Goal: Navigation & Orientation: Find specific page/section

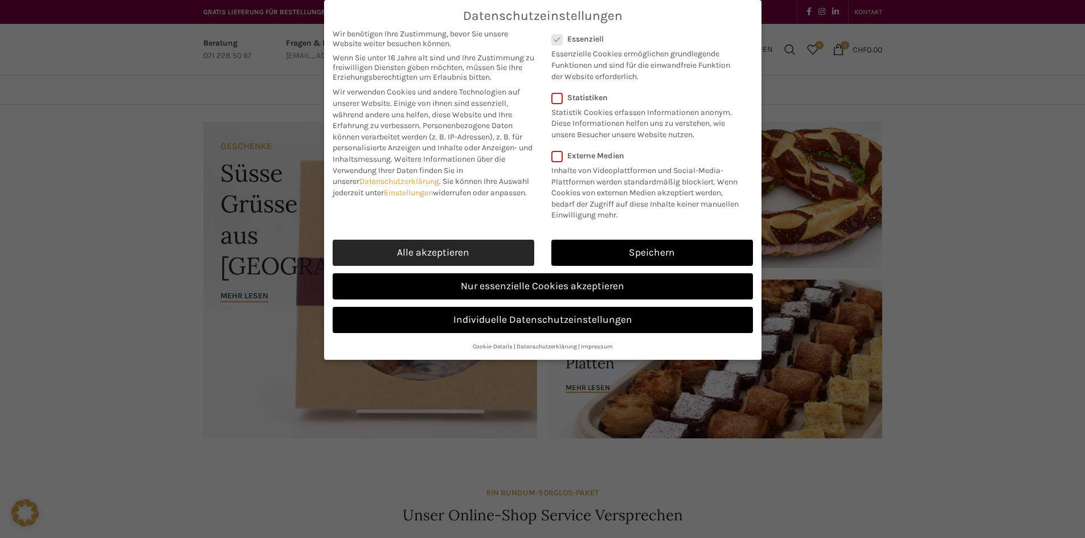
click at [488, 252] on link "Alle akzeptieren" at bounding box center [433, 253] width 202 height 26
checkbox input "true"
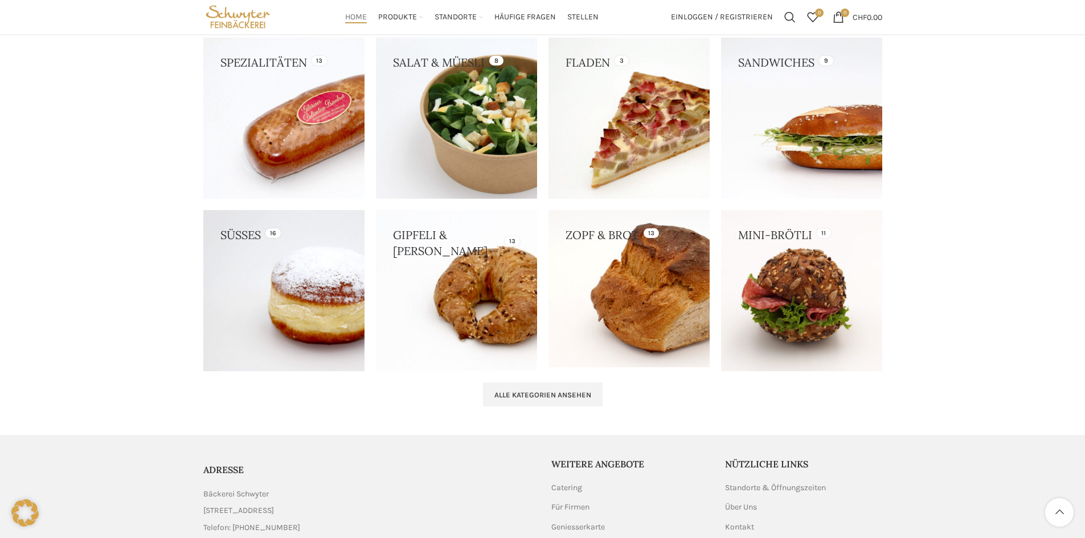
scroll to position [1019, 0]
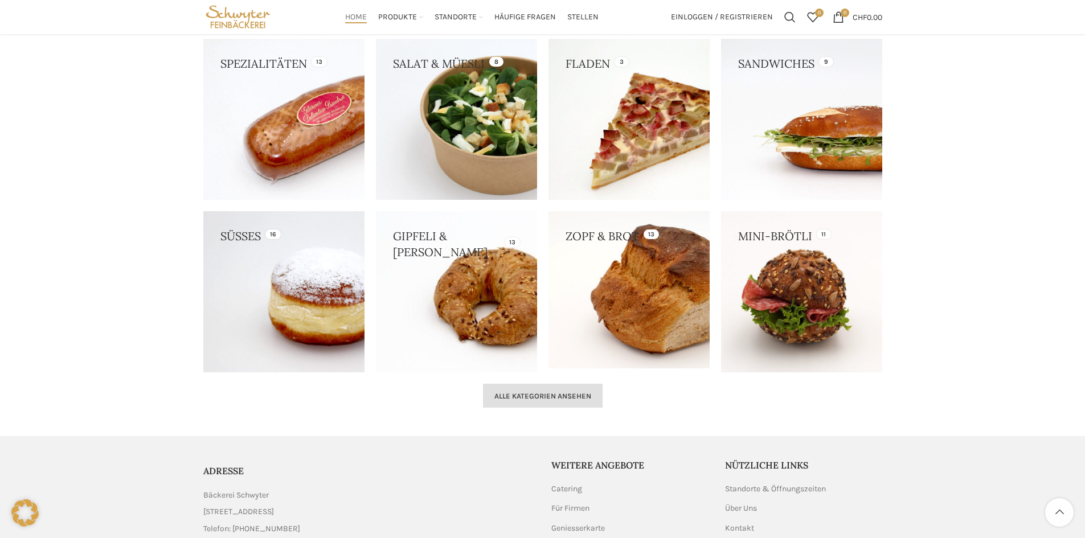
click at [521, 402] on link "Alle Kategorien ansehen" at bounding box center [543, 396] width 120 height 24
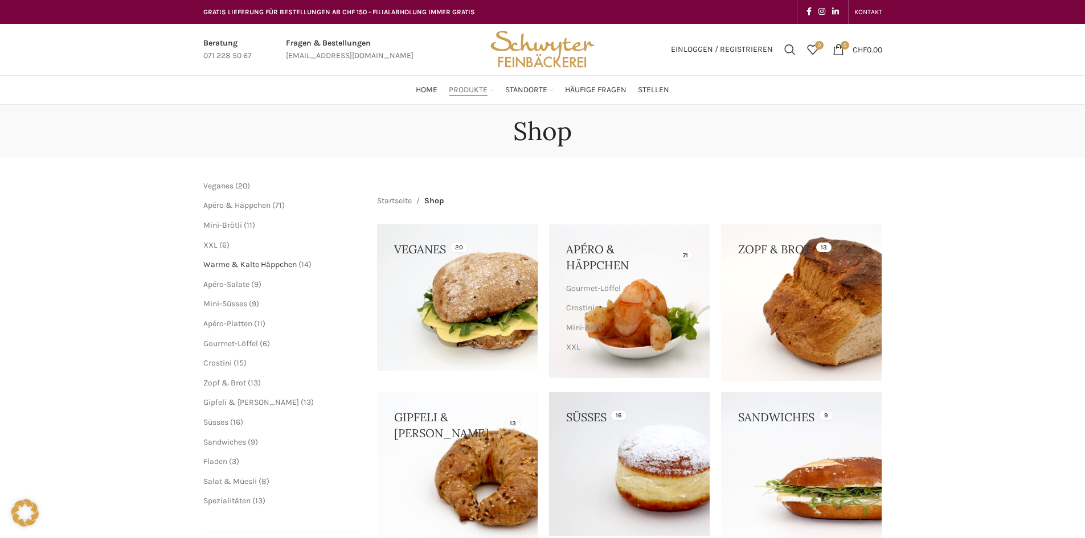
click at [234, 266] on span "Warme & Kalte Häppchen" at bounding box center [249, 265] width 93 height 10
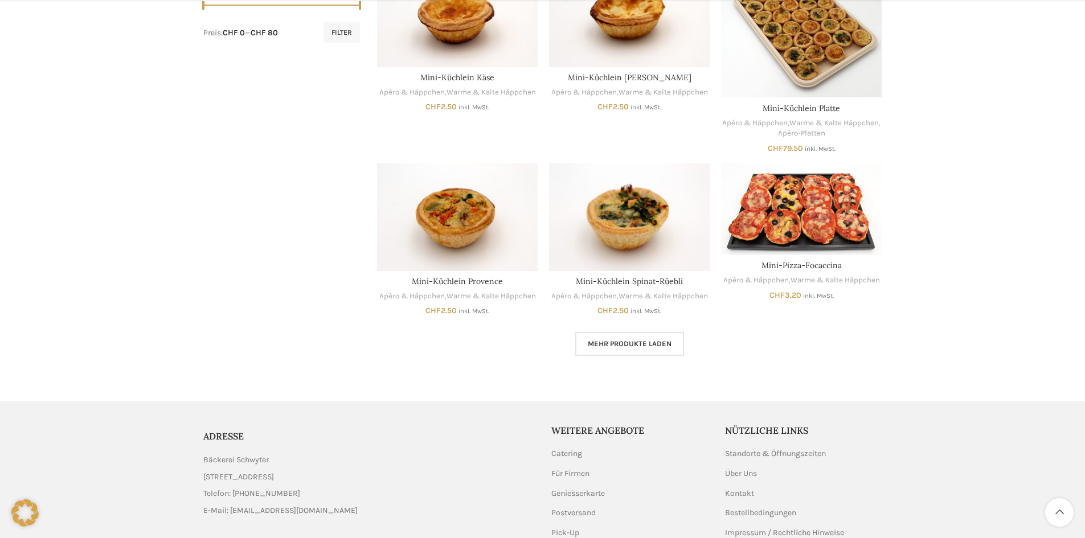
scroll to position [692, 0]
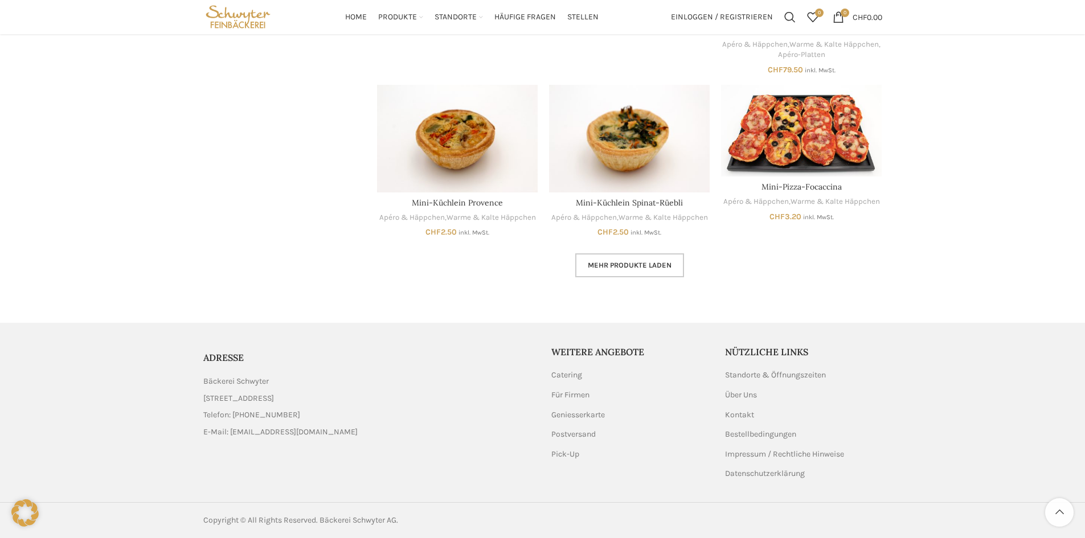
click at [643, 265] on span "Mehr Produkte laden" at bounding box center [630, 265] width 84 height 9
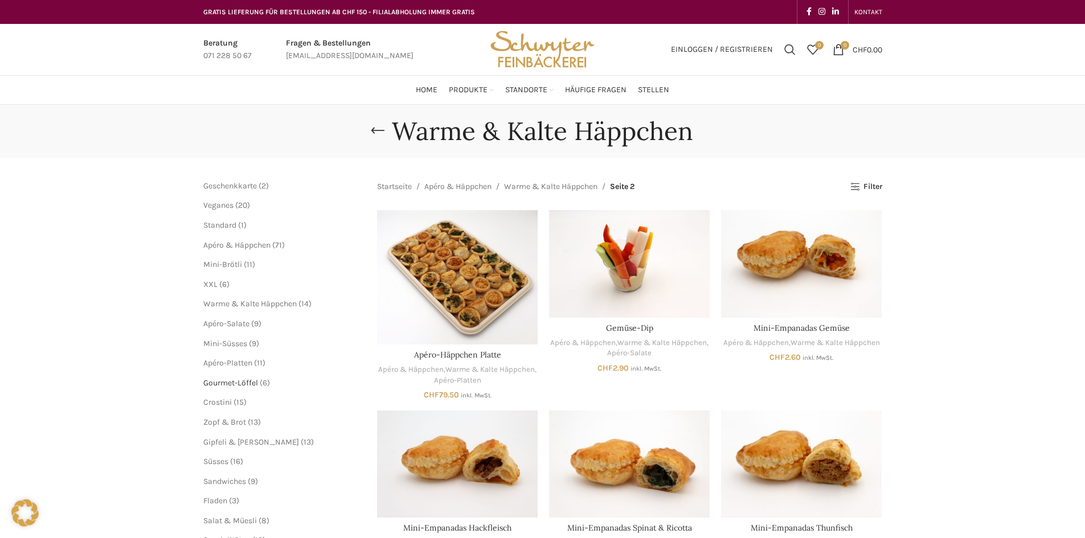
click at [241, 385] on span "Gourmet-Löffel" at bounding box center [230, 383] width 55 height 10
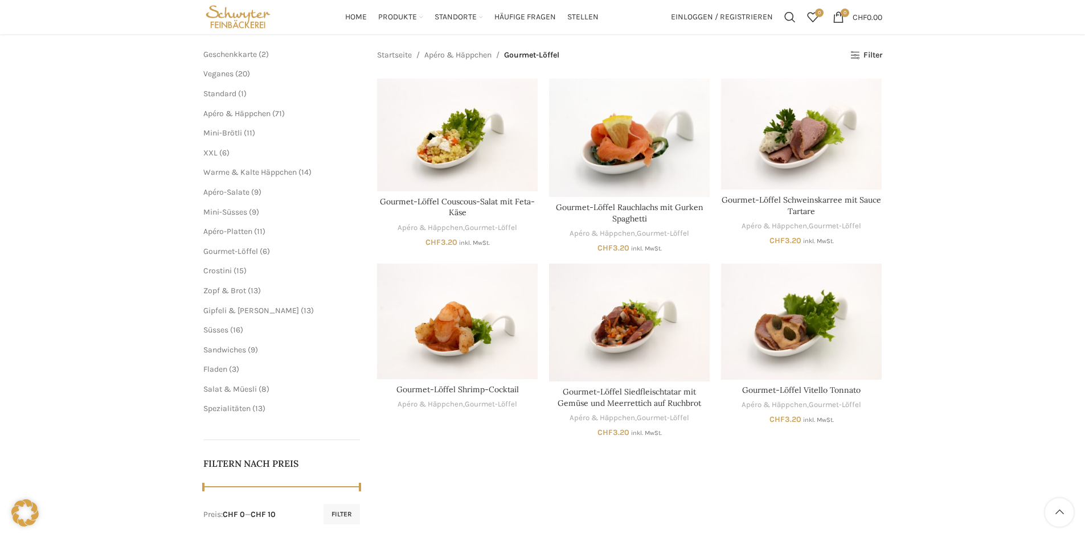
scroll to position [114, 0]
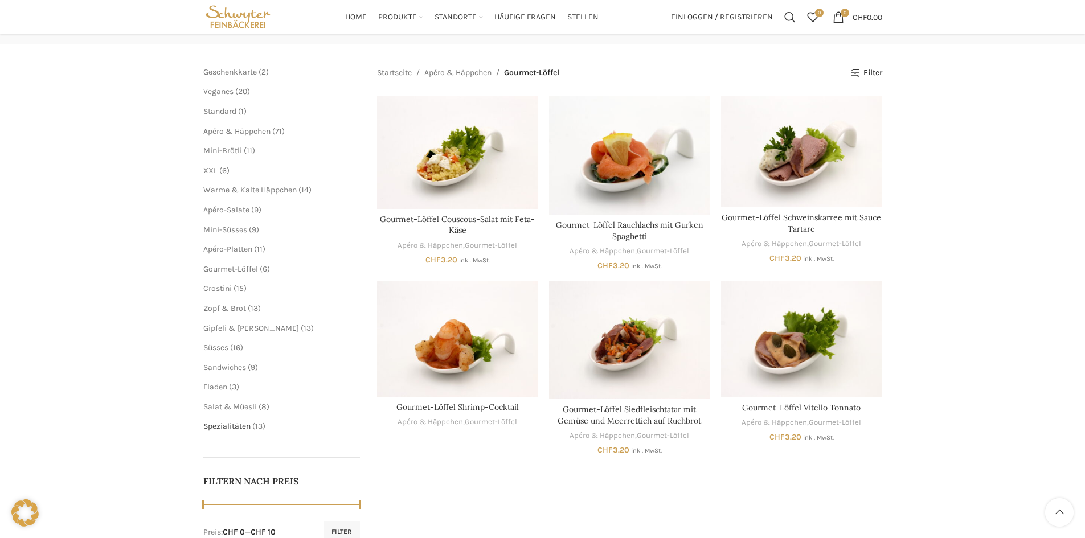
click at [237, 425] on span "Spezialitäten" at bounding box center [226, 426] width 47 height 10
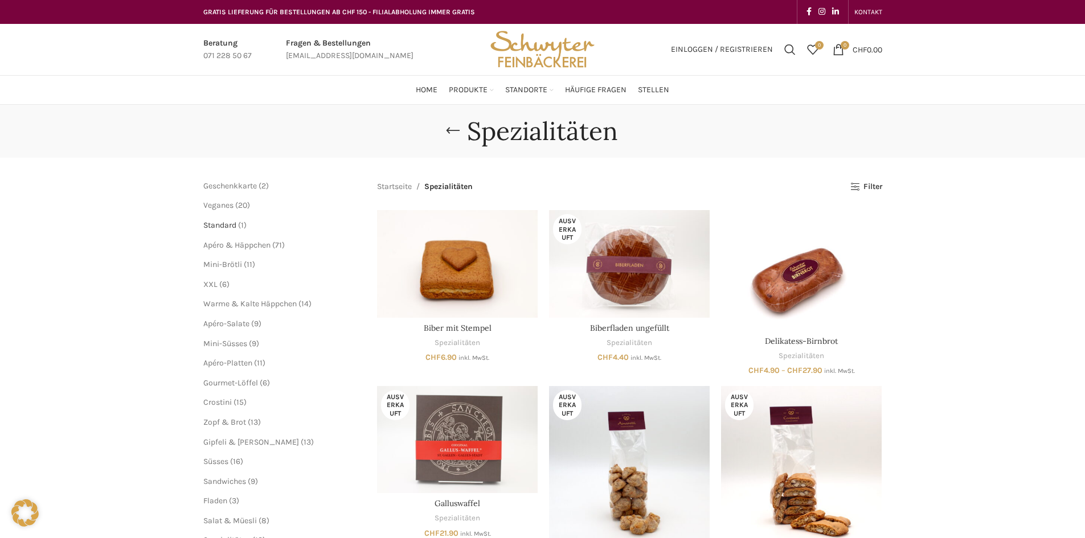
click at [219, 225] on span "Standard" at bounding box center [219, 225] width 33 height 10
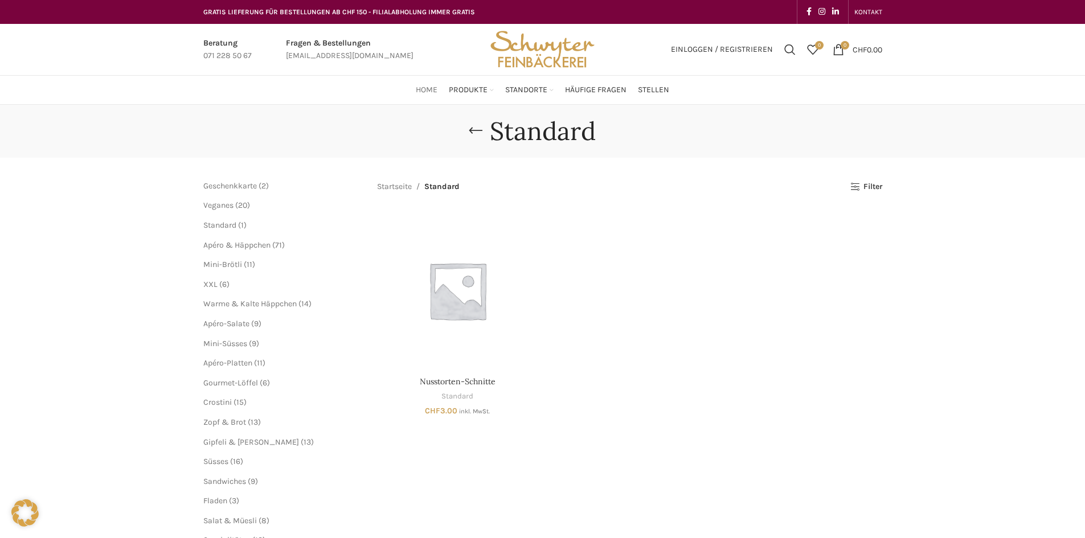
click at [424, 89] on span "Home" at bounding box center [427, 90] width 22 height 11
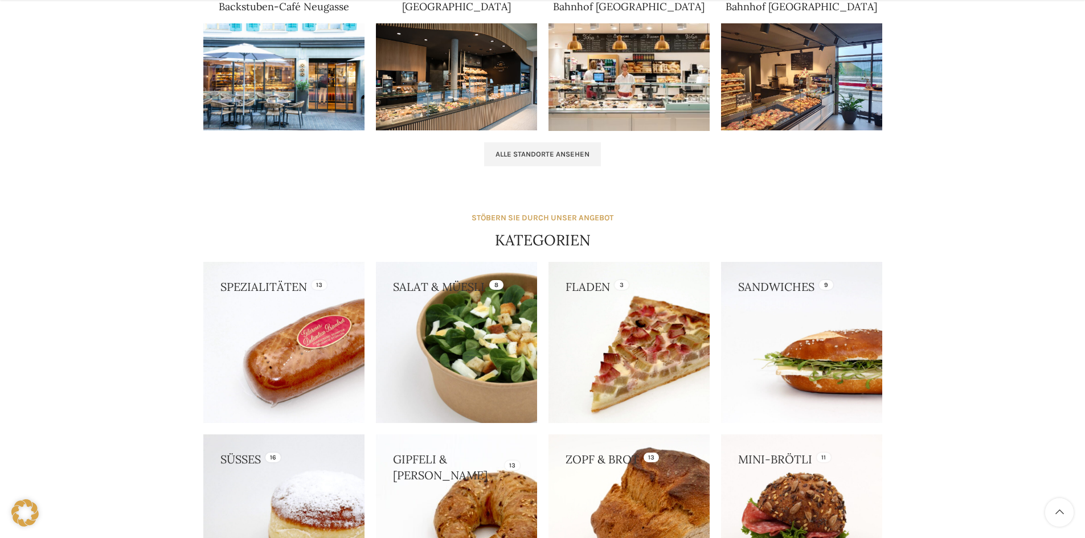
scroll to position [797, 0]
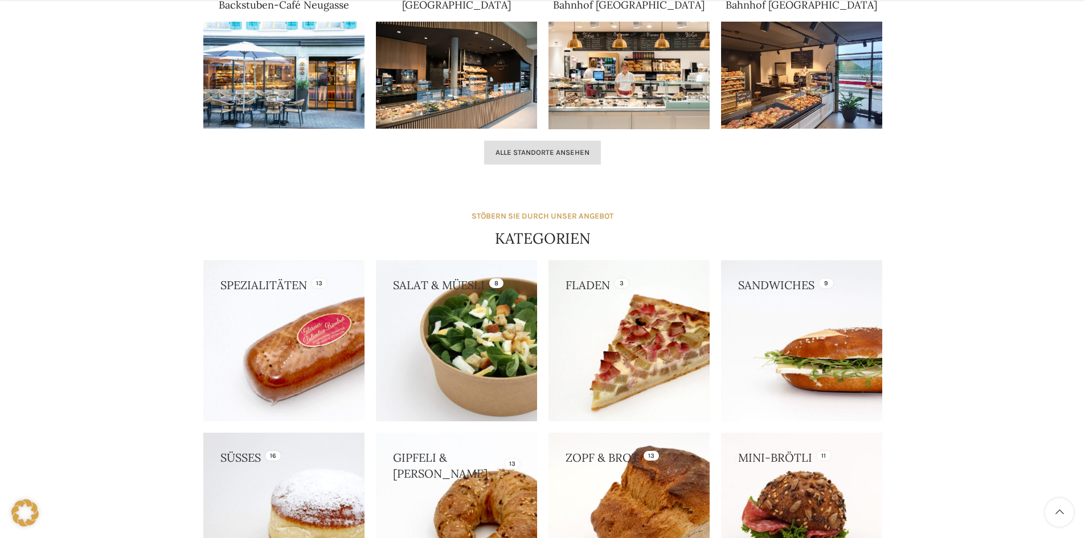
drag, startPoint x: 548, startPoint y: 153, endPoint x: 557, endPoint y: 154, distance: 9.3
click at [548, 153] on span "Alle Standorte ansehen" at bounding box center [542, 152] width 94 height 9
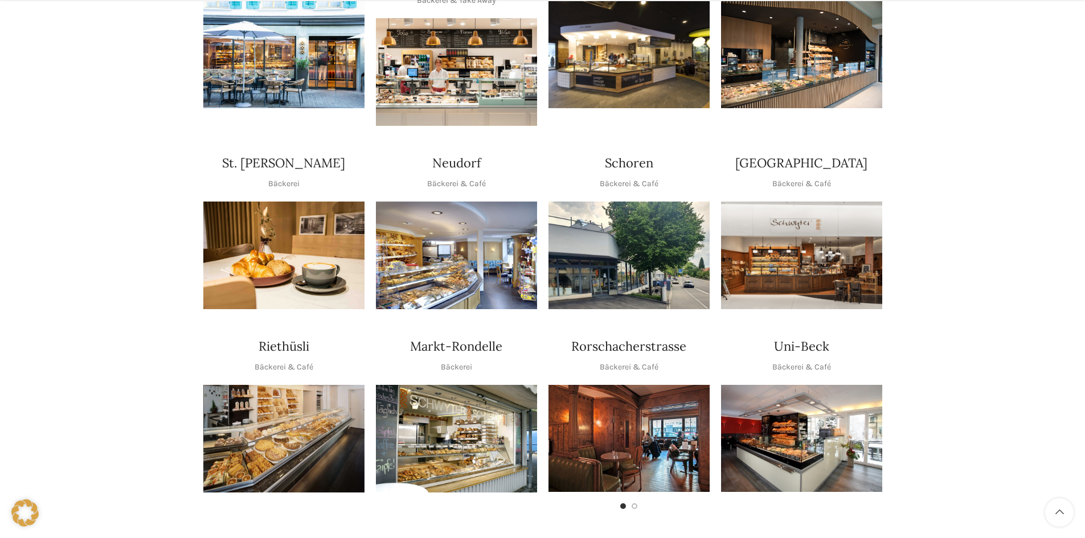
scroll to position [342, 0]
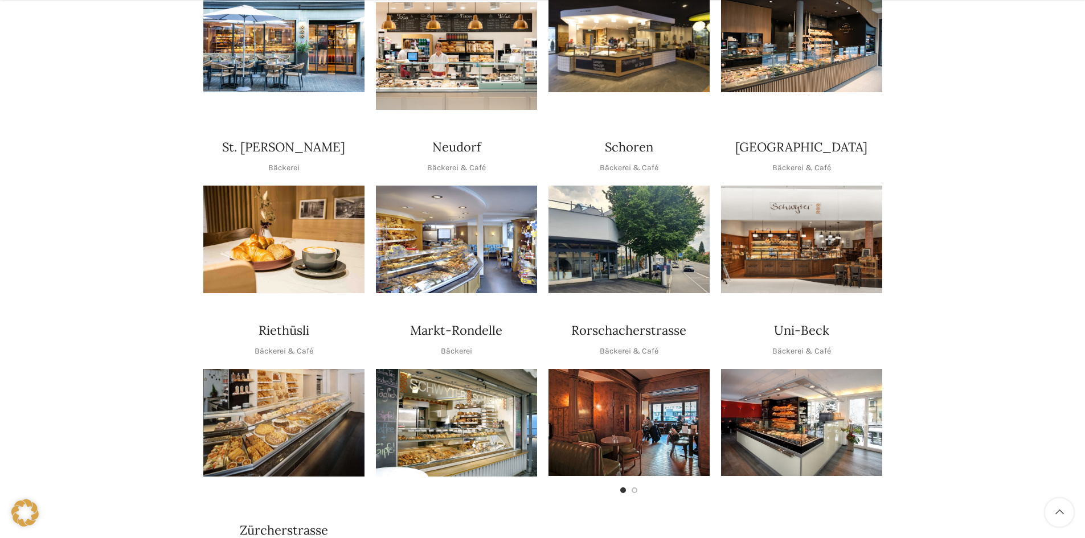
click at [463, 224] on img "1 / 1" at bounding box center [456, 240] width 161 height 108
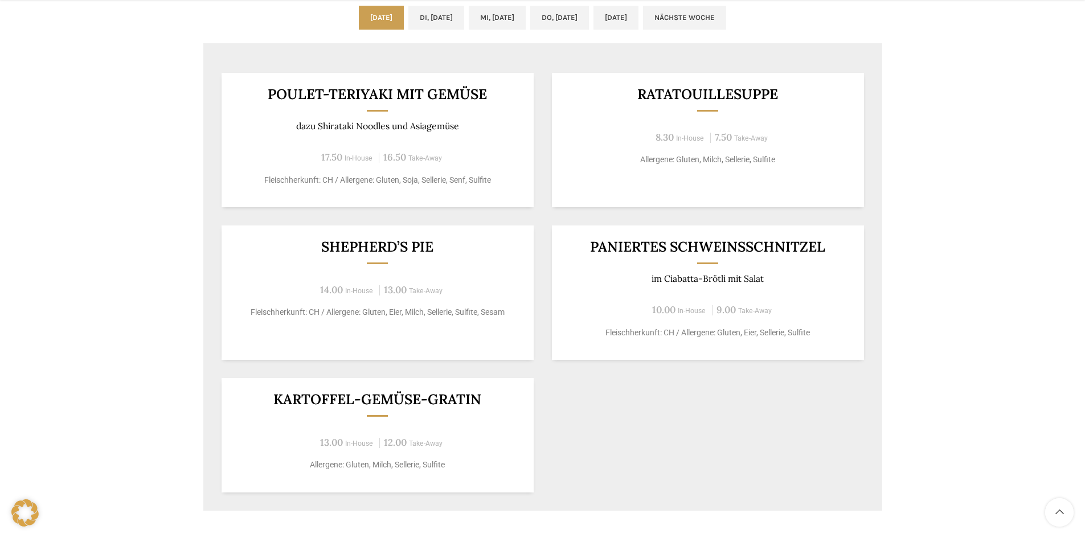
scroll to position [626, 0]
